Goal: Task Accomplishment & Management: Manage account settings

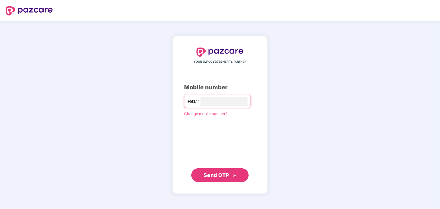
type input "**********"
click at [222, 175] on span "Send OTP" at bounding box center [217, 175] width 26 height 6
